Goal: Communication & Community: Connect with others

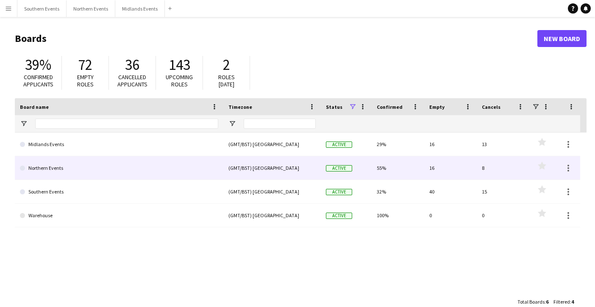
click at [57, 164] on link "Northern Events" at bounding box center [119, 168] width 198 height 24
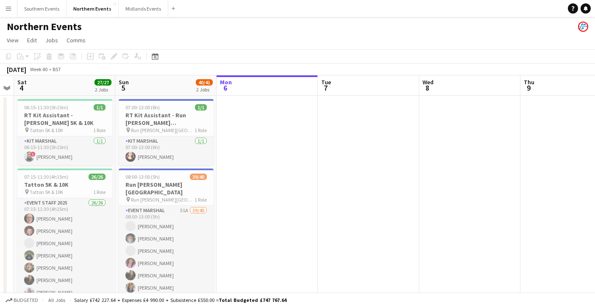
scroll to position [0, 189]
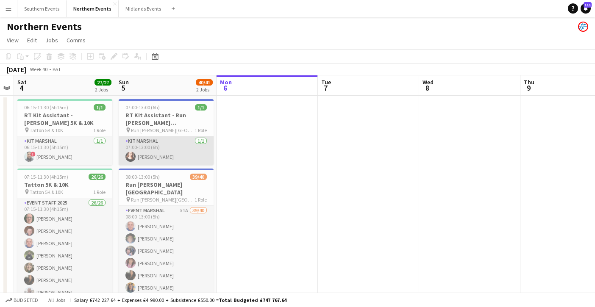
click at [175, 157] on app-card-role "Kit Marshal [DATE] 07:00-13:00 (6h) [PERSON_NAME]" at bounding box center [166, 150] width 95 height 29
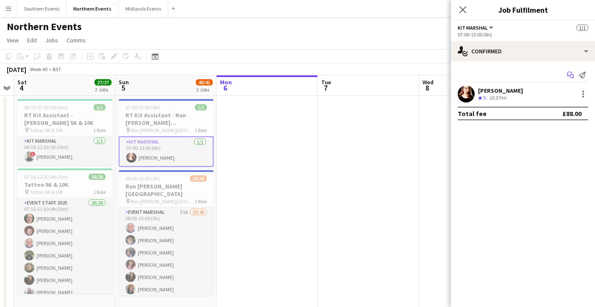
click at [568, 75] on app-icon "Start chat" at bounding box center [571, 75] width 12 height 12
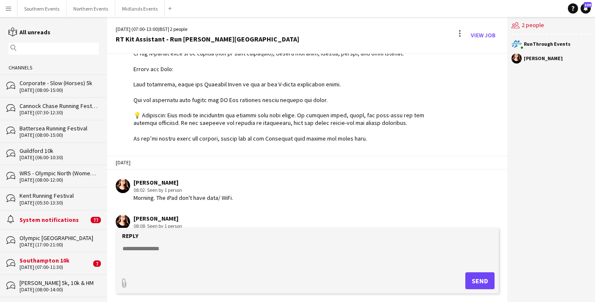
scroll to position [1011, 0]
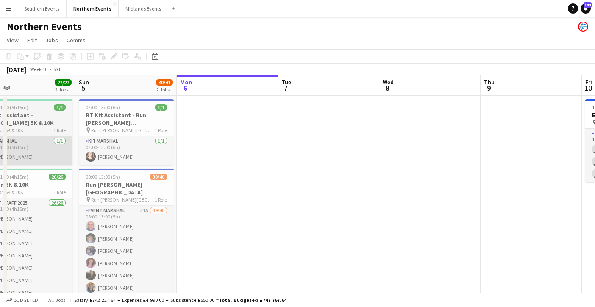
scroll to position [0, 228]
click at [26, 155] on app-card-role "Kit Marshal [DATE] 06:15-11:30 (5h15m) ! [PERSON_NAME]" at bounding box center [25, 150] width 95 height 29
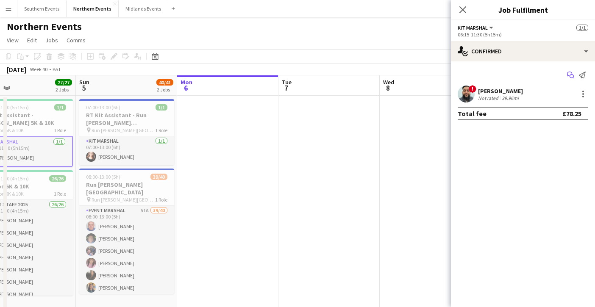
click at [570, 73] on icon "Start chat" at bounding box center [570, 75] width 7 height 7
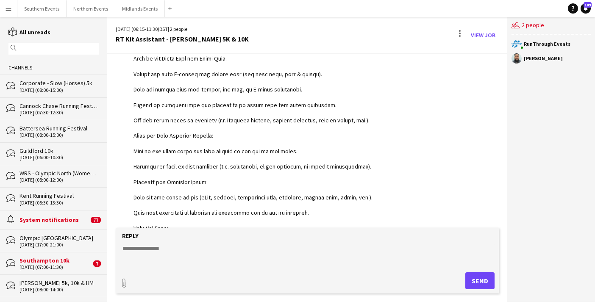
scroll to position [712, 0]
